Goal: Task Accomplishment & Management: Manage account settings

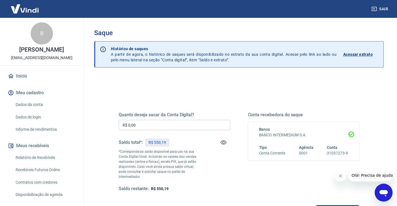
click at [150, 126] on input "R$ 0,00" at bounding box center [174, 125] width 111 height 10
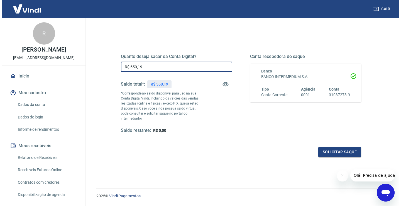
scroll to position [70, 0]
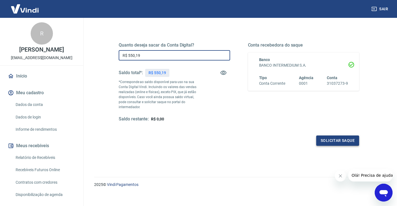
type input "R$ 550,19"
click at [339, 135] on button "Solicitar saque" at bounding box center [337, 140] width 43 height 10
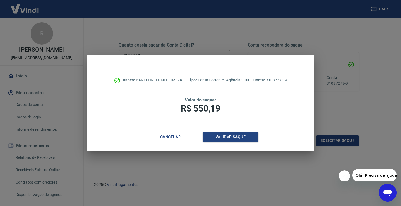
click at [237, 143] on div "Cancelar Validar saque" at bounding box center [200, 141] width 226 height 19
click at [237, 140] on button "Validar saque" at bounding box center [231, 137] width 56 height 10
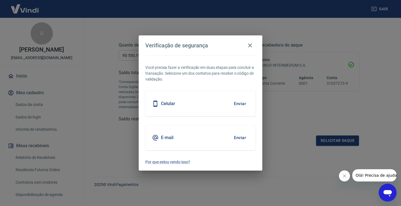
click at [241, 139] on button "Enviar" at bounding box center [240, 138] width 18 height 12
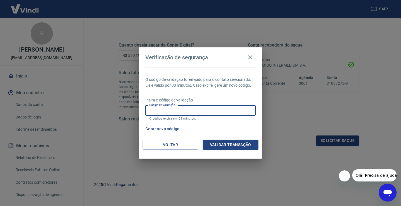
click at [157, 114] on input "Código de validação" at bounding box center [200, 110] width 110 height 10
type input "246336"
click at [233, 144] on button "Validar transação" at bounding box center [231, 144] width 56 height 10
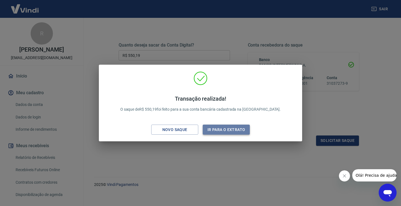
click at [217, 133] on button "Ir para o extrato" at bounding box center [226, 129] width 47 height 10
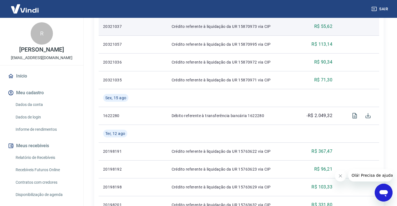
scroll to position [167, 0]
